Goal: Information Seeking & Learning: Check status

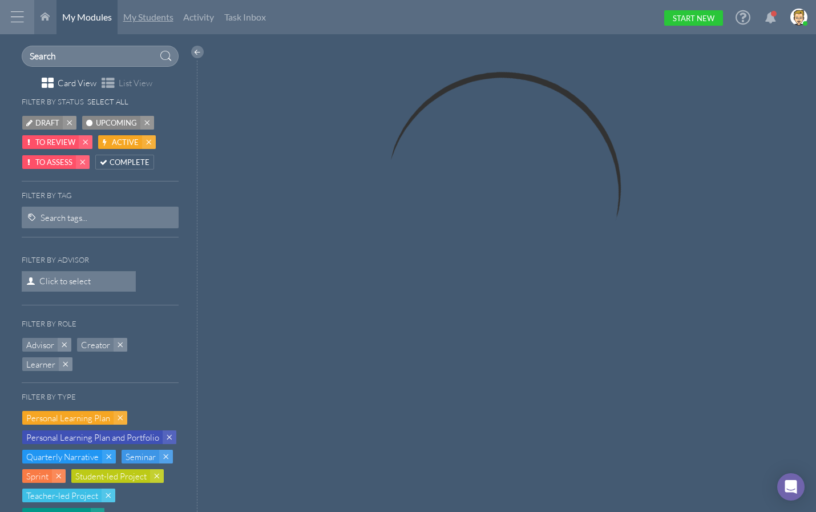
click at [149, 20] on span "My Students" at bounding box center [148, 16] width 50 height 11
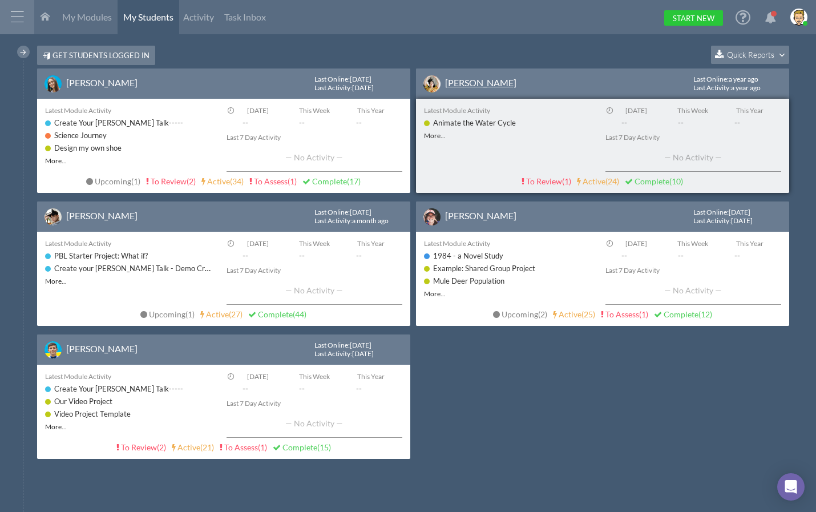
click at [486, 79] on link "[PERSON_NAME]" at bounding box center [480, 82] width 71 height 11
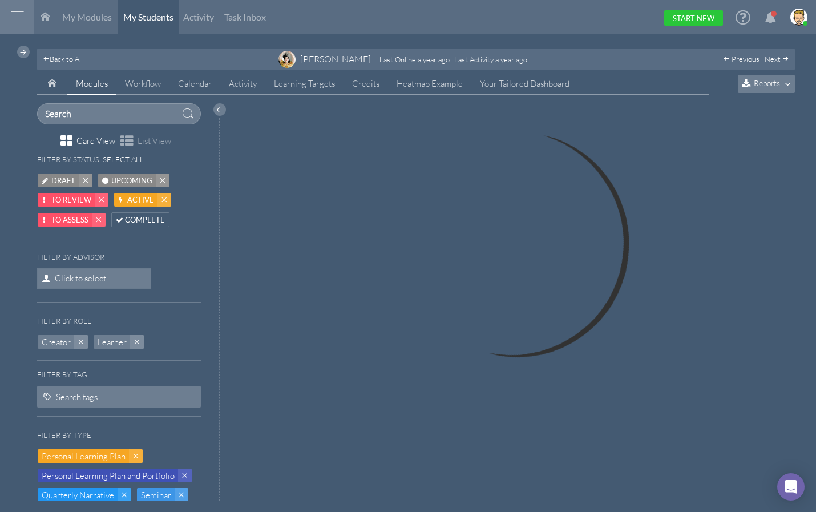
click at [754, 81] on span "Reports" at bounding box center [767, 83] width 26 height 10
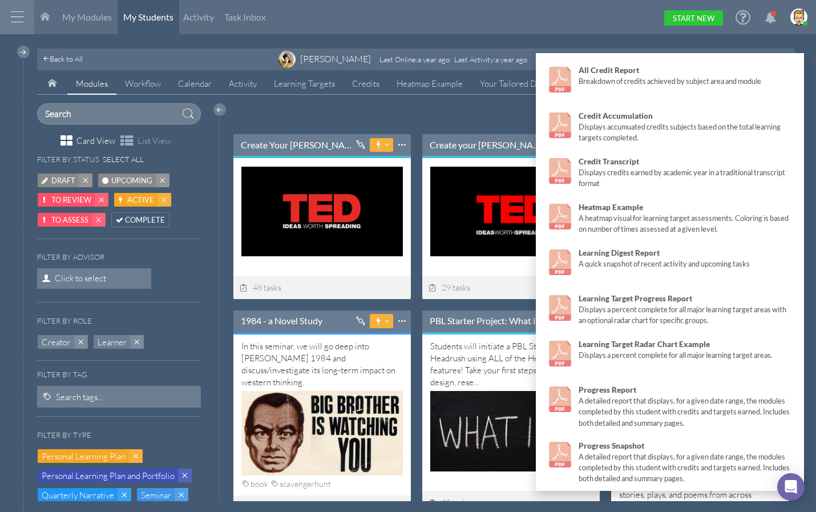
click at [530, 29] on div "My Modules My Students Activity Task Inbox Start New" at bounding box center [420, 17] width 773 height 34
